Goal: Task Accomplishment & Management: Complete application form

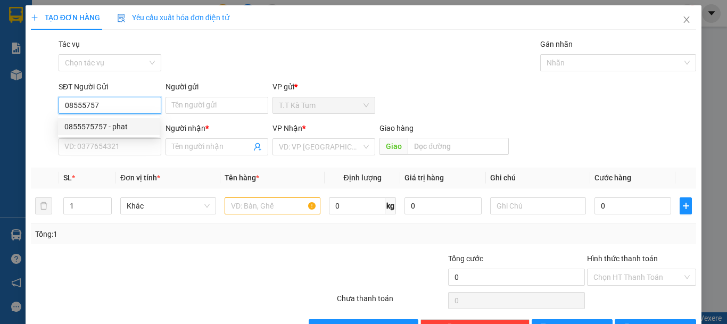
click at [128, 126] on div "0855575757 - phat" at bounding box center [108, 127] width 89 height 12
type input "0855575757"
type input "phat"
type input "0935066553"
type input "hai"
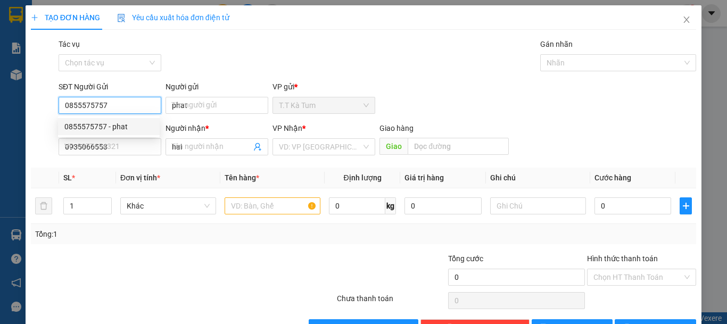
type input "30.000"
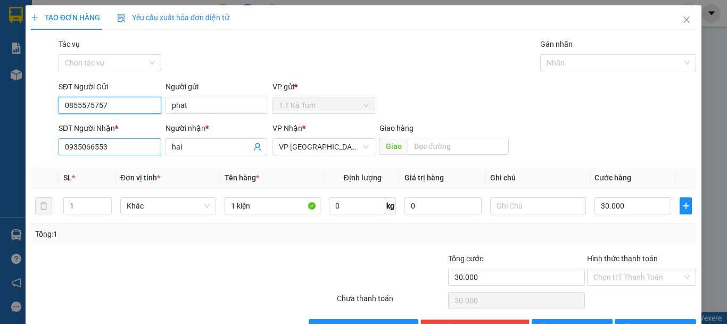
type input "0855575757"
click at [124, 144] on input "0935066553" at bounding box center [110, 146] width 103 height 17
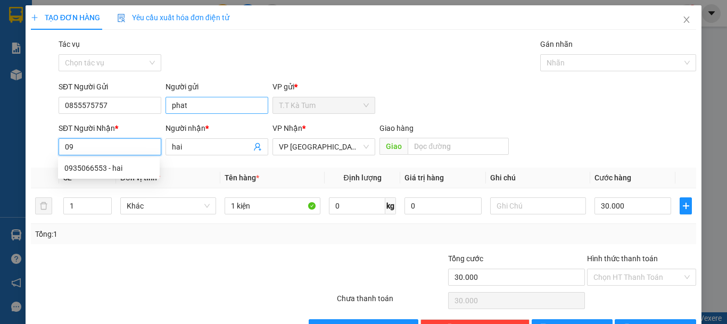
type input "0"
type input "0906711612"
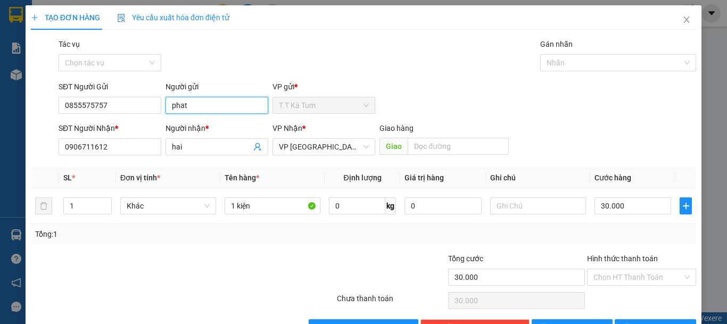
click at [187, 106] on input "phat" at bounding box center [216, 105] width 103 height 17
type input "p"
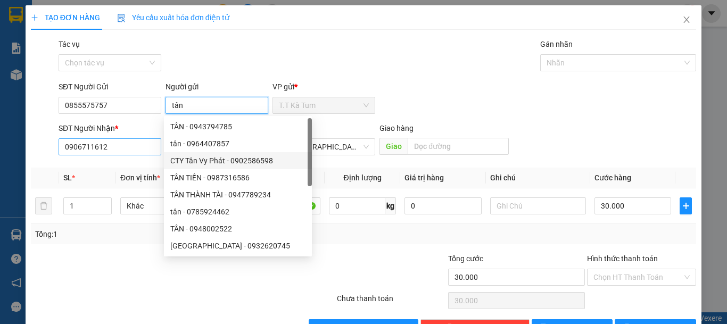
type input "tân"
click at [132, 141] on input "0906711612" at bounding box center [110, 146] width 103 height 17
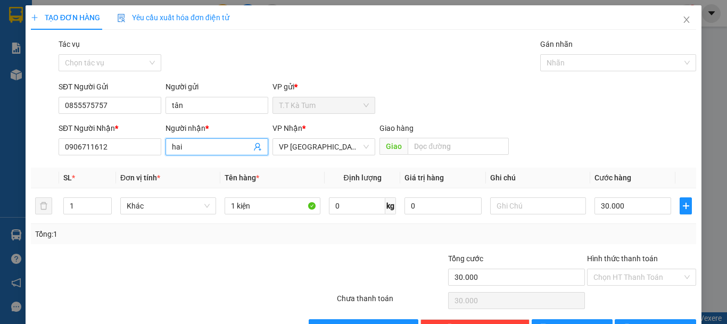
click at [194, 145] on input "hai" at bounding box center [211, 147] width 79 height 12
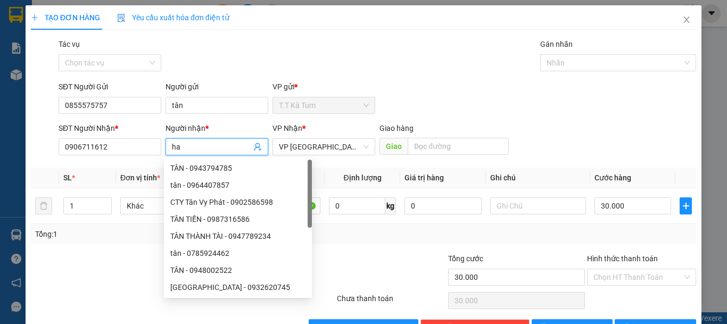
type input "h"
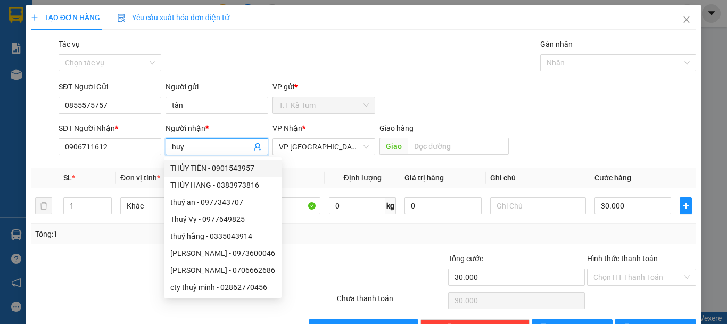
type input "huy"
click at [316, 251] on div "Transit Pickup Surcharge Ids Transit Deliver Surcharge Ids Transit Deliver Surc…" at bounding box center [363, 187] width 665 height 298
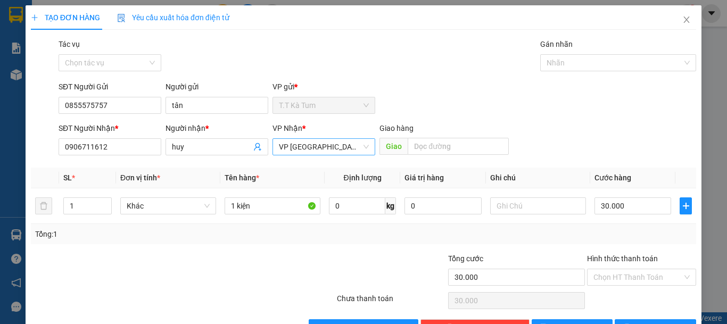
click at [337, 146] on span "VP [GEOGRAPHIC_DATA]" at bounding box center [324, 147] width 90 height 16
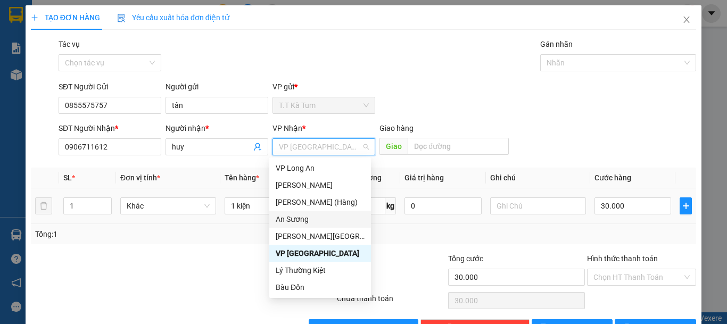
click at [312, 215] on div "An Sương" at bounding box center [320, 219] width 89 height 12
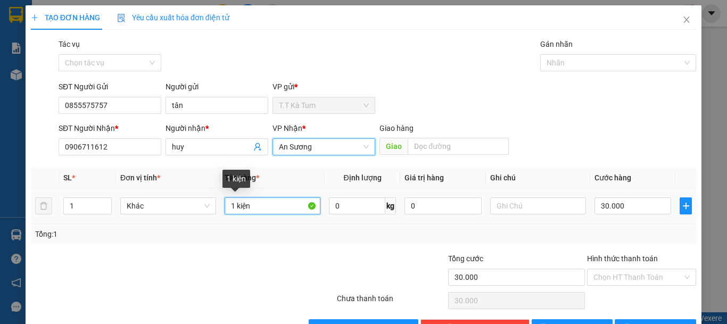
click at [256, 205] on input "1 kiện" at bounding box center [272, 205] width 96 height 17
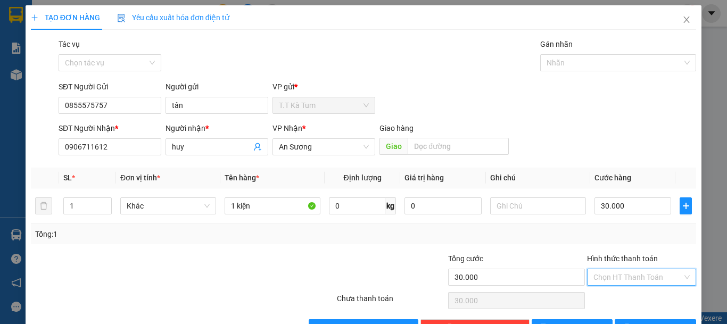
click at [623, 277] on input "Hình thức thanh toán" at bounding box center [637, 277] width 89 height 16
click at [619, 231] on div "Tại văn phòng" at bounding box center [634, 238] width 108 height 17
type input "0"
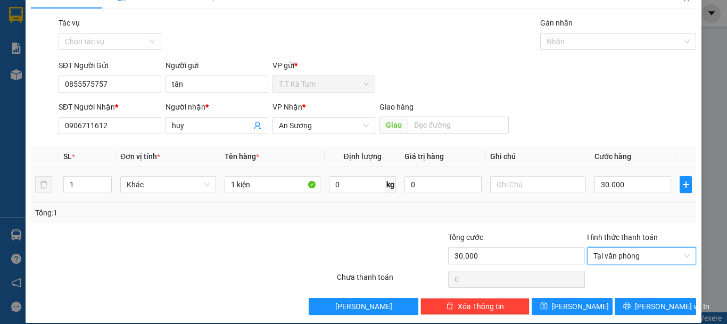
scroll to position [33, 0]
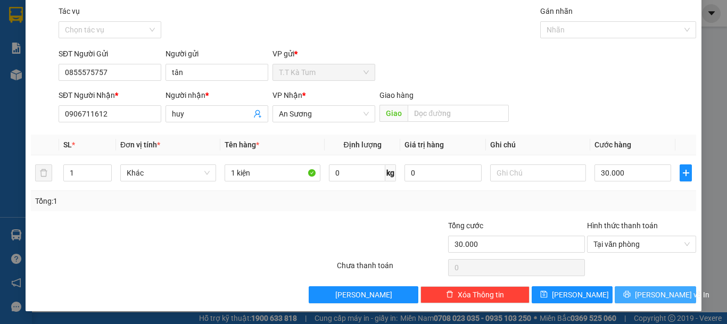
click at [630, 291] on icon "printer" at bounding box center [626, 293] width 7 height 7
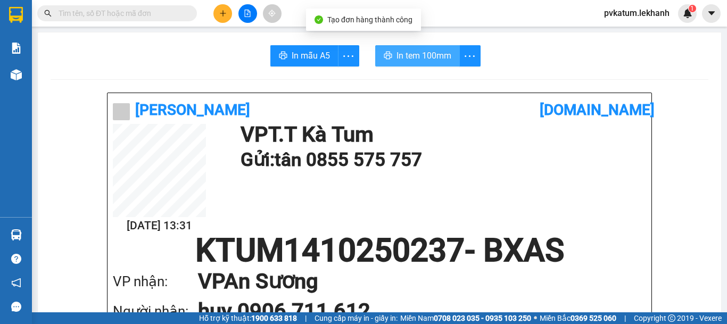
click at [410, 57] on span "In tem 100mm" at bounding box center [423, 55] width 55 height 13
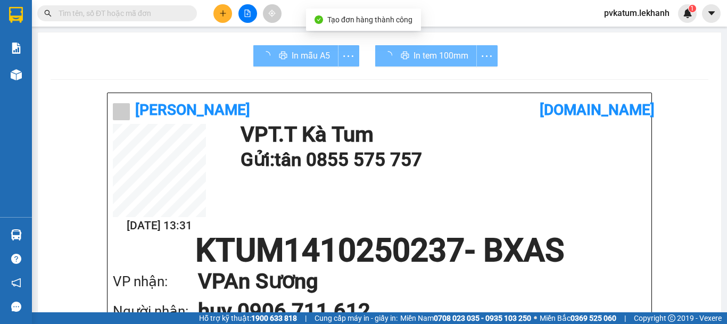
scroll to position [249, 0]
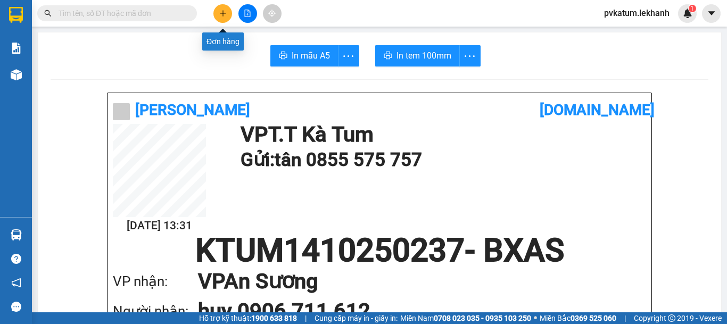
click at [217, 16] on button at bounding box center [222, 13] width 19 height 19
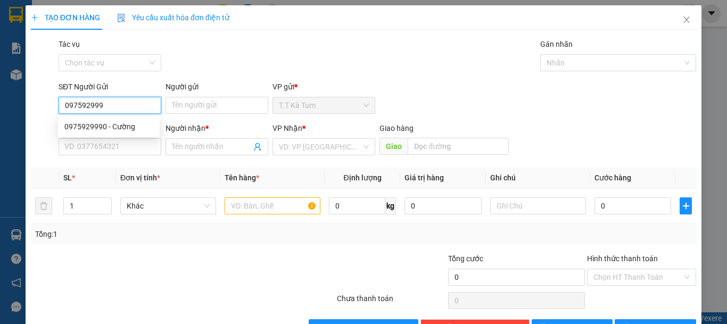
type input "0975929990"
click at [105, 126] on div "0975929990 - Cường" at bounding box center [108, 127] width 89 height 12
type input "Cường"
type input "0908864123"
type input "ANH HÙNG"
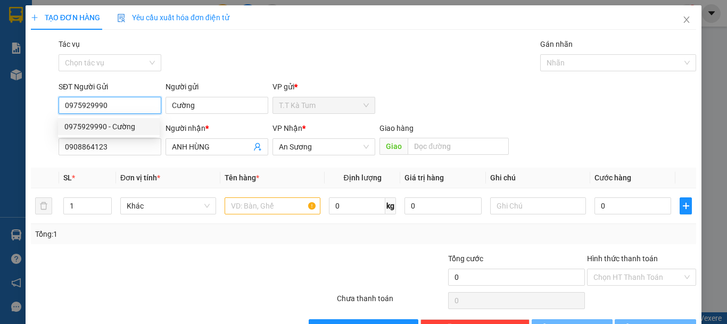
type input "30.000"
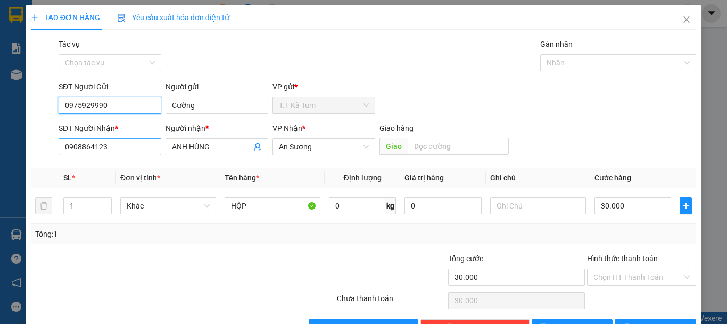
type input "0975929990"
click at [126, 152] on input "0908864123" at bounding box center [110, 146] width 103 height 17
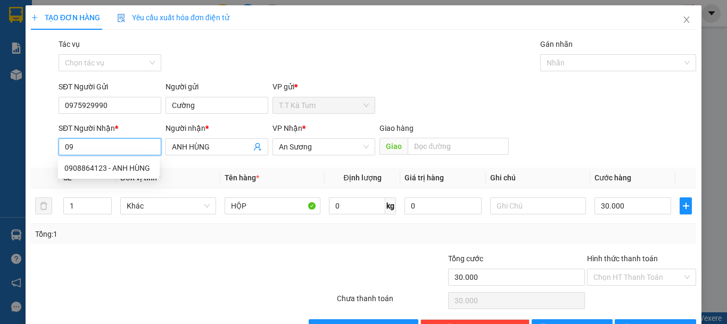
type input "0"
click at [126, 152] on input "SĐT Người Nhận *" at bounding box center [110, 146] width 103 height 17
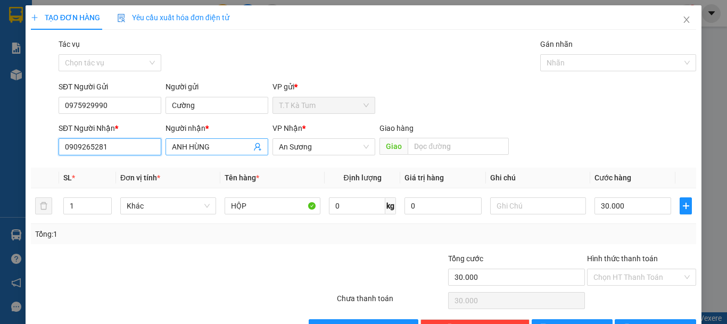
type input "0909265281"
click at [219, 146] on input "ANH HÙNG" at bounding box center [211, 147] width 79 height 12
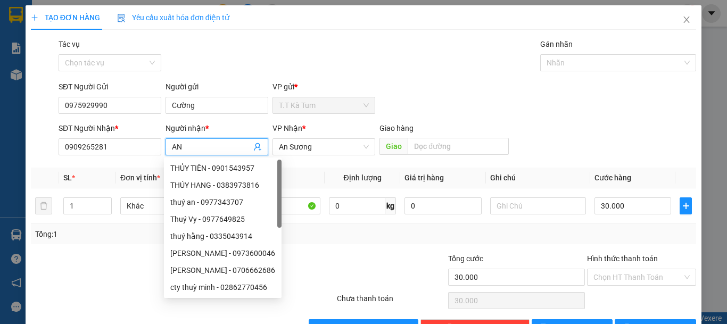
type input "A"
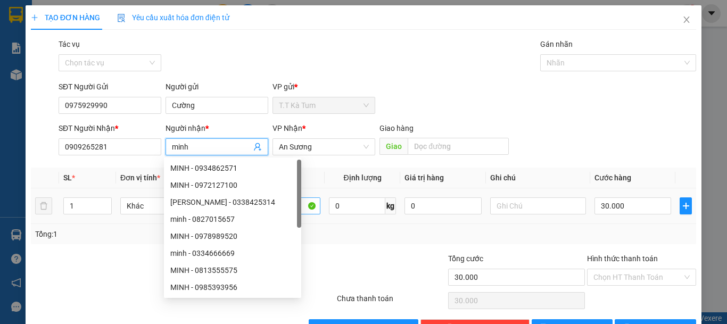
type input "minh"
click at [281, 208] on input "HỘP" at bounding box center [272, 205] width 96 height 17
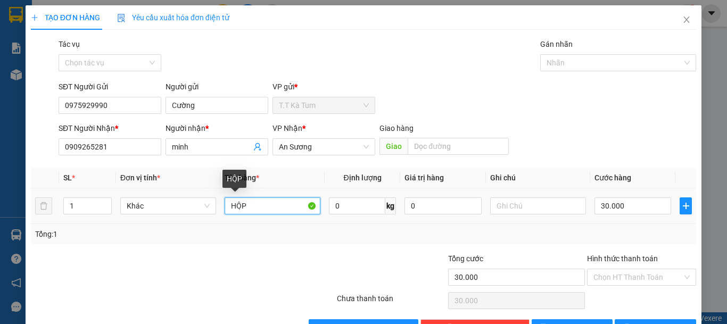
click at [285, 205] on input "HỘP" at bounding box center [272, 205] width 96 height 17
type input "H"
type input "thùng"
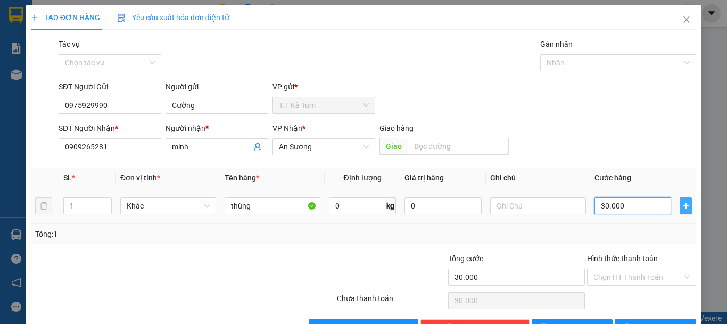
type input "4"
type input "40"
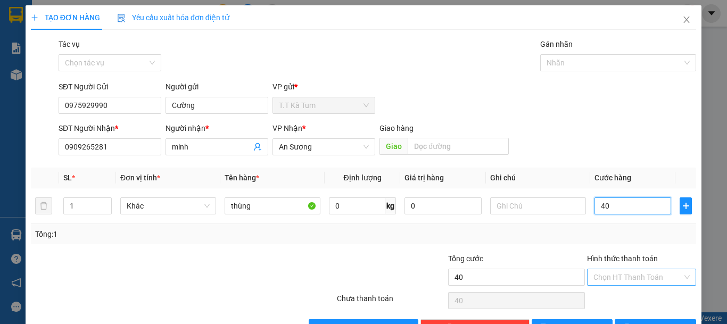
type input "40"
type input "40.000"
click at [630, 275] on input "Hình thức thanh toán" at bounding box center [637, 277] width 89 height 16
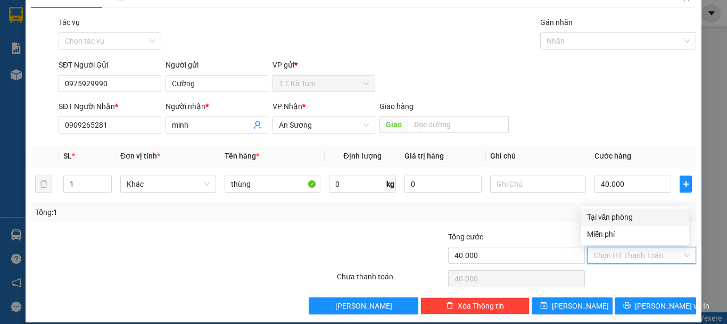
scroll to position [33, 0]
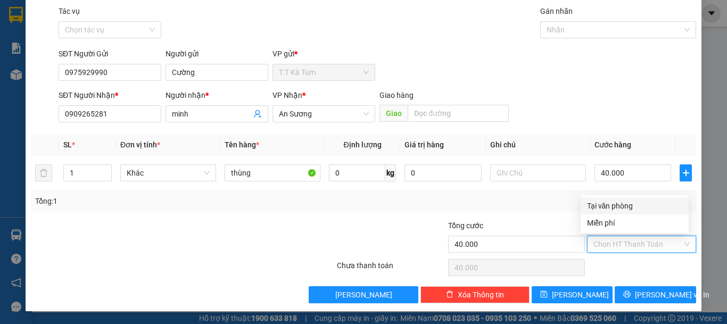
click at [654, 207] on div "Tại văn phòng" at bounding box center [634, 206] width 95 height 12
type input "0"
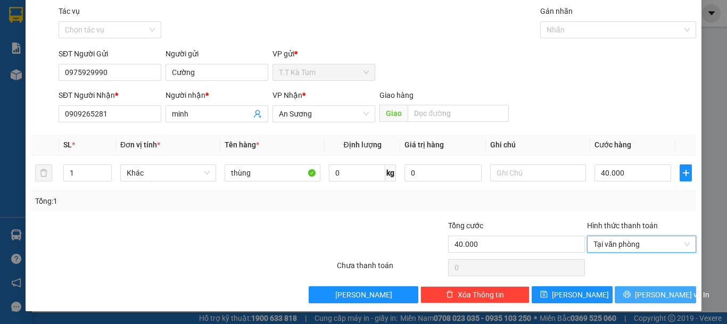
click at [630, 295] on icon "printer" at bounding box center [626, 293] width 7 height 7
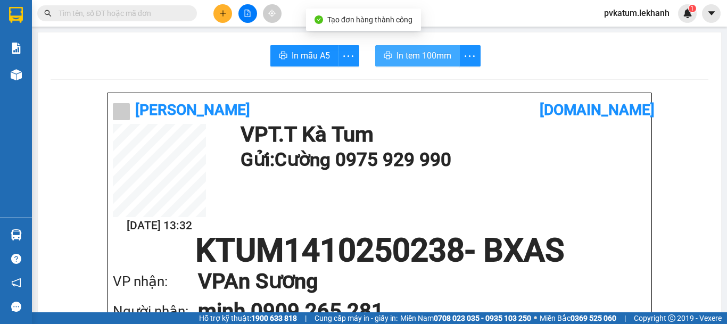
click at [436, 59] on span "In tem 100mm" at bounding box center [423, 55] width 55 height 13
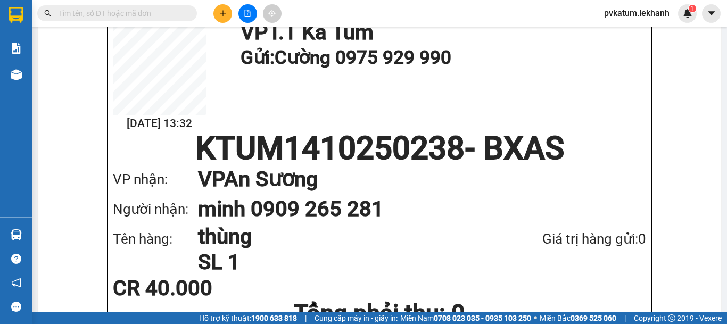
scroll to position [106, 0]
